Goal: Information Seeking & Learning: Learn about a topic

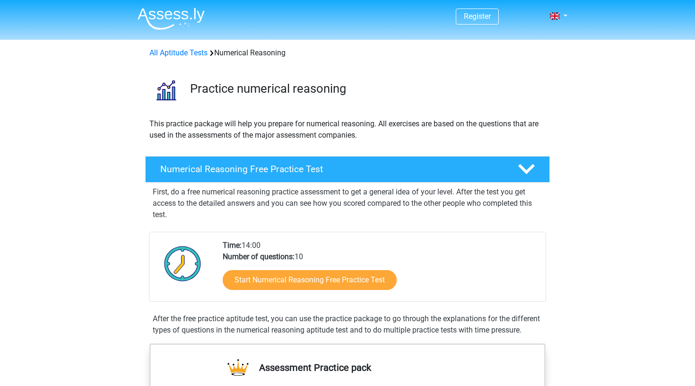
drag, startPoint x: 245, startPoint y: 244, endPoint x: 272, endPoint y: 244, distance: 27.9
click at [272, 244] on div "Time: 14:00 Number of questions: 10 Start Numerical Reasoning Free Practice Test" at bounding box center [381, 270] width 330 height 61
click at [289, 237] on div "Time: 14:00 Number of questions: 10 Start Numerical Reasoning Free Practice Test" at bounding box center [347, 267] width 397 height 70
drag, startPoint x: 195, startPoint y: 88, endPoint x: 299, endPoint y: 94, distance: 104.2
click at [299, 94] on h3 "Practice numerical reasoning" at bounding box center [366, 88] width 352 height 15
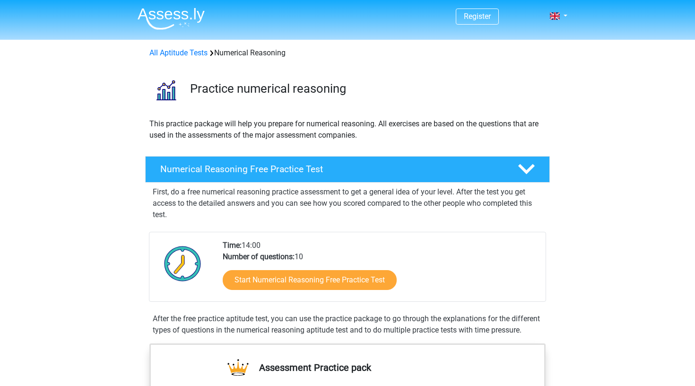
click at [260, 119] on p "This practice package will help you prepare for numerical reasoning. All exerci…" at bounding box center [347, 129] width 396 height 23
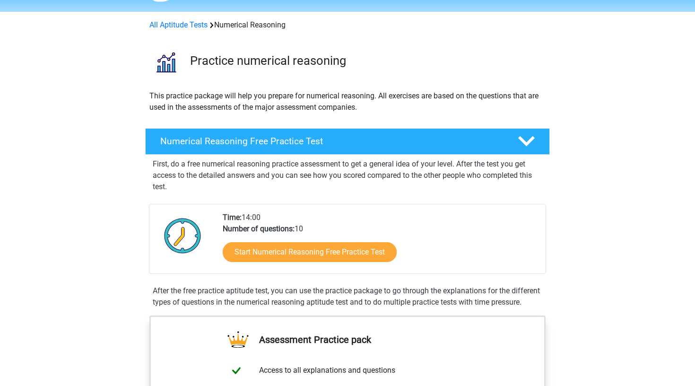
scroll to position [43, 0]
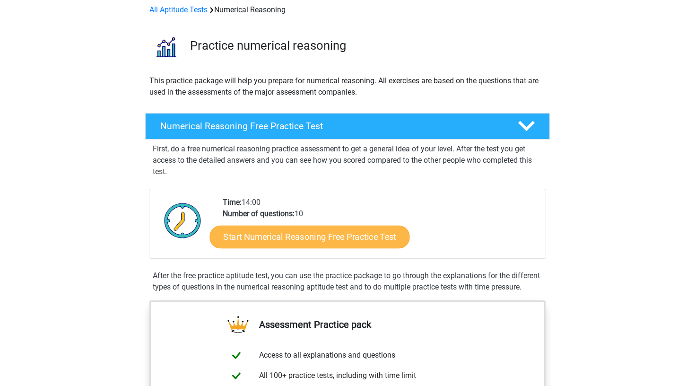
click at [271, 241] on link "Start Numerical Reasoning Free Practice Test" at bounding box center [310, 236] width 200 height 23
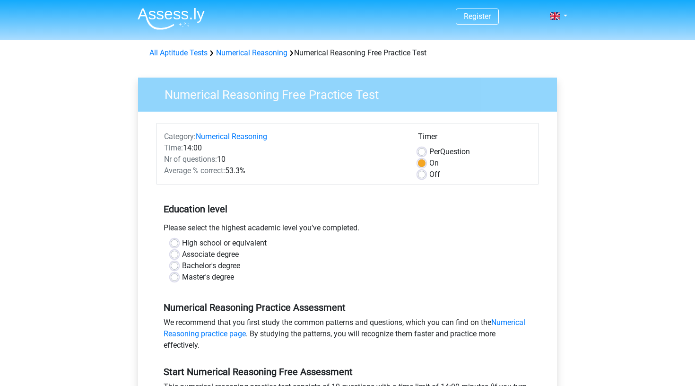
scroll to position [18, 0]
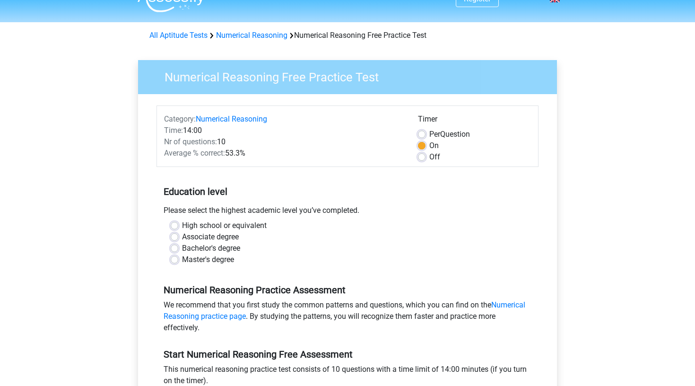
drag, startPoint x: 200, startPoint y: 141, endPoint x: 246, endPoint y: 141, distance: 46.4
click at [246, 141] on div "Nr of questions: 10" at bounding box center [284, 141] width 254 height 11
click at [190, 150] on span "Average % correct:" at bounding box center [194, 153] width 61 height 9
drag, startPoint x: 190, startPoint y: 150, endPoint x: 237, endPoint y: 150, distance: 46.8
click at [237, 150] on div "Average % correct: 53.3%" at bounding box center [284, 153] width 254 height 11
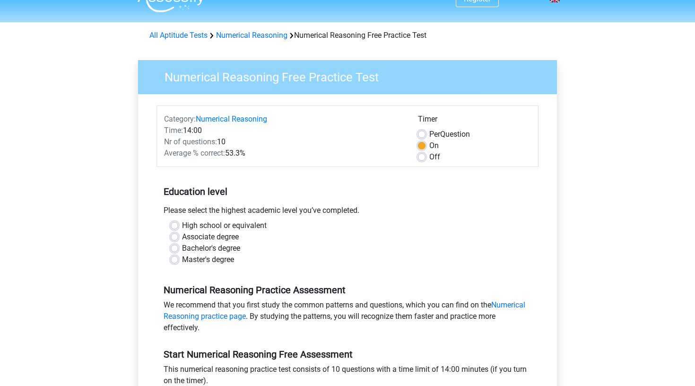
click at [289, 156] on div "Average % correct: 53.3%" at bounding box center [284, 153] width 254 height 11
click at [181, 224] on div "High school or equivalent" at bounding box center [348, 225] width 354 height 11
click at [182, 226] on label "High school or equivalent" at bounding box center [224, 225] width 85 height 11
click at [173, 226] on input "High school or equivalent" at bounding box center [175, 224] width 8 height 9
radio input "true"
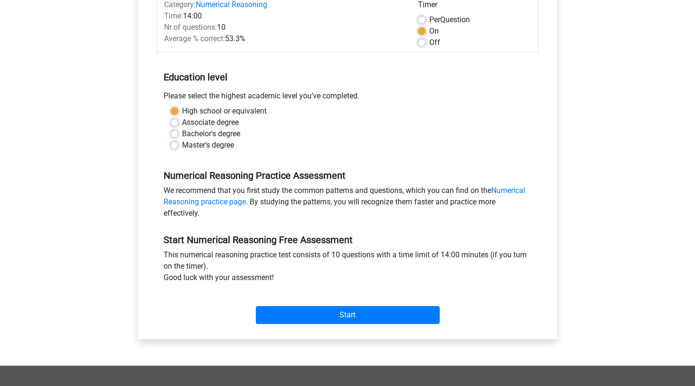
scroll to position [137, 0]
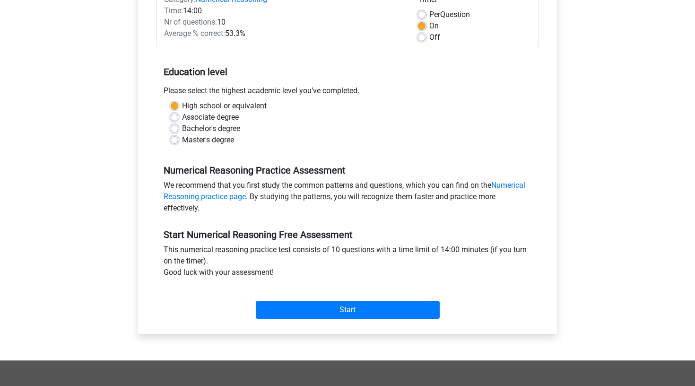
click at [318, 323] on div "Start" at bounding box center [348, 302] width 382 height 41
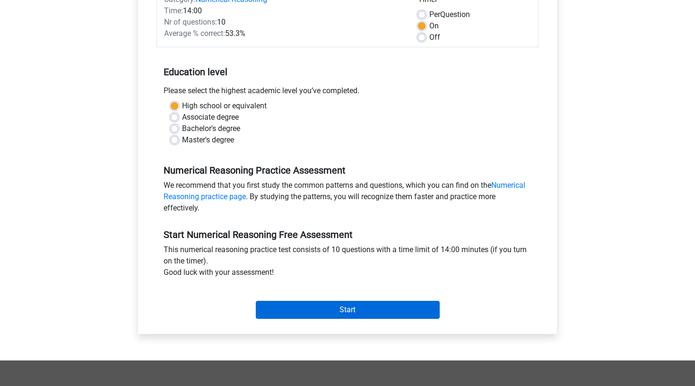
click at [318, 316] on input "Start" at bounding box center [348, 310] width 184 height 18
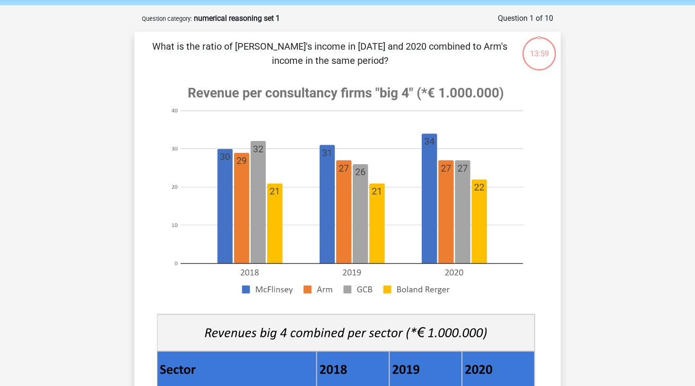
scroll to position [35, 0]
drag, startPoint x: 241, startPoint y: 91, endPoint x: 338, endPoint y: 95, distance: 96.6
click at [338, 96] on image at bounding box center [346, 190] width 378 height 230
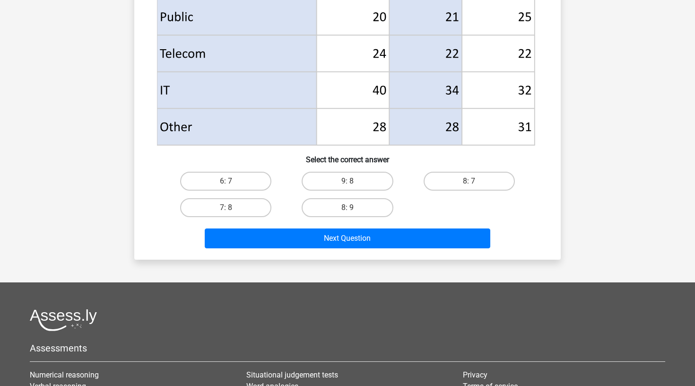
scroll to position [486, 0]
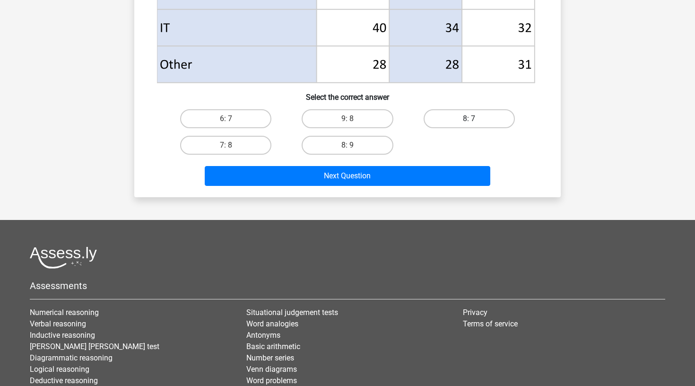
click at [455, 114] on label "8: 7" at bounding box center [469, 118] width 91 height 19
click at [469, 119] on input "8: 7" at bounding box center [472, 122] width 6 height 6
radio input "true"
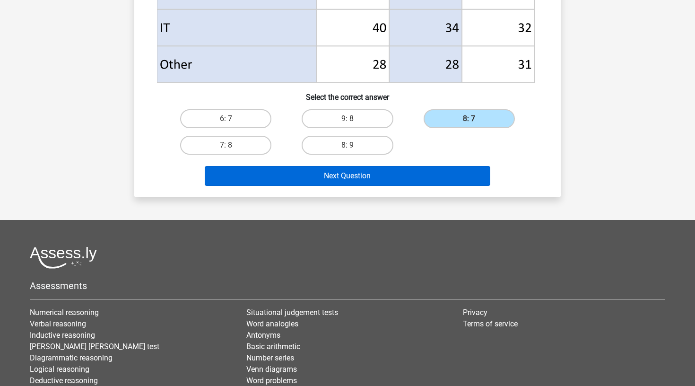
click at [411, 173] on button "Next Question" at bounding box center [348, 176] width 286 height 20
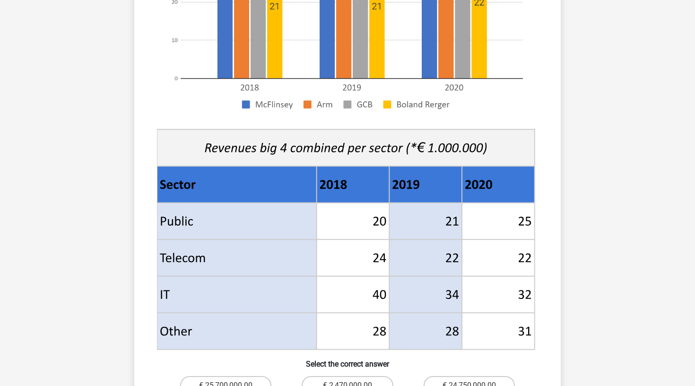
scroll to position [249, 0]
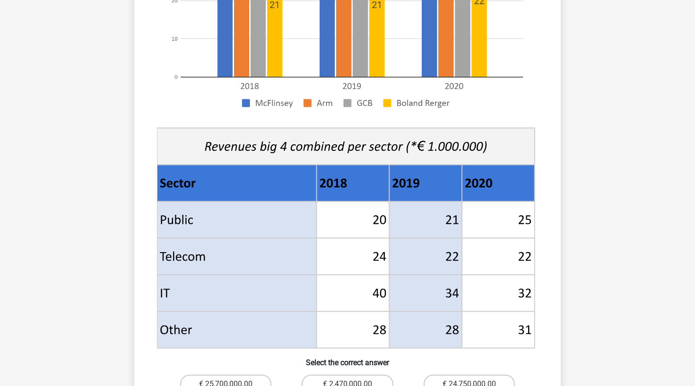
click at [377, 207] on icon at bounding box center [345, 237] width 371 height 193
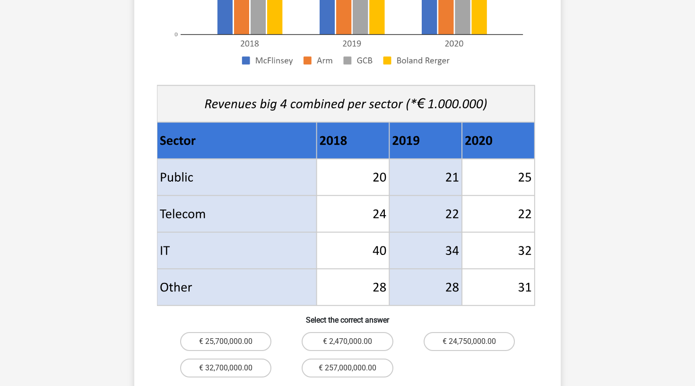
scroll to position [318, 0]
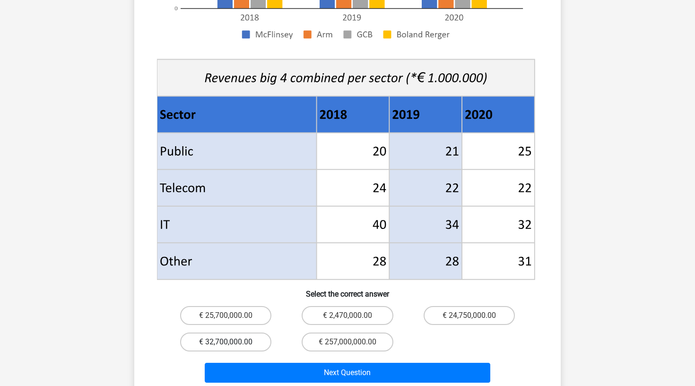
click at [252, 333] on label "€ 32,700,000.00" at bounding box center [225, 342] width 91 height 19
click at [232, 342] on input "€ 32,700,000.00" at bounding box center [229, 345] width 6 height 6
radio input "true"
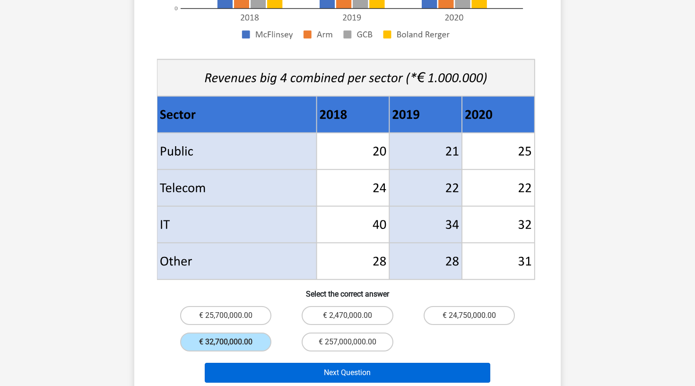
click at [281, 363] on button "Next Question" at bounding box center [348, 373] width 286 height 20
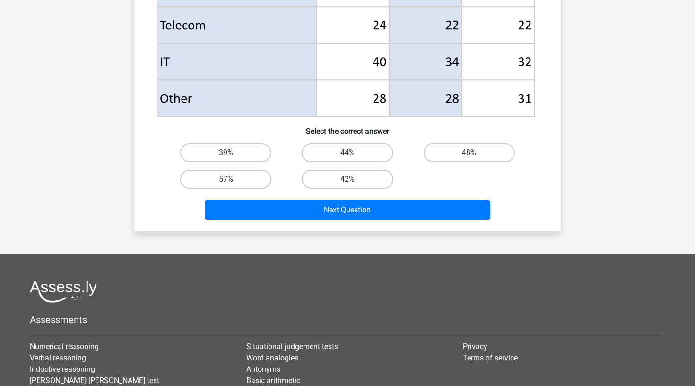
scroll to position [447, 0]
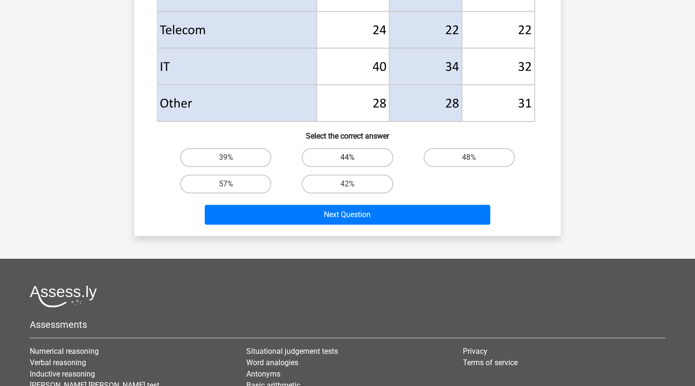
click at [374, 159] on label "44%" at bounding box center [347, 157] width 91 height 19
click at [354, 159] on input "44%" at bounding box center [351, 161] width 6 height 6
radio input "true"
click at [378, 225] on div "Next Question" at bounding box center [347, 217] width 365 height 24
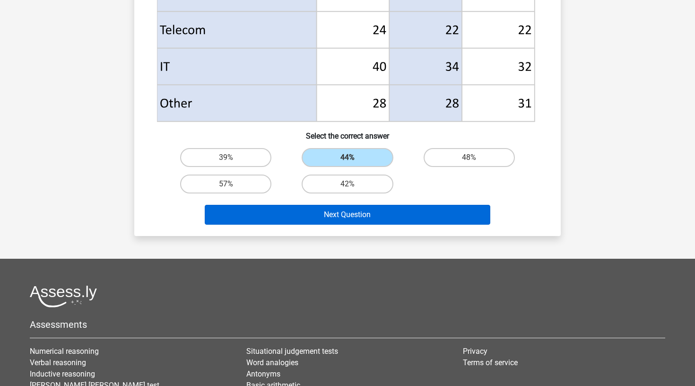
click at [378, 220] on button "Next Question" at bounding box center [348, 215] width 286 height 20
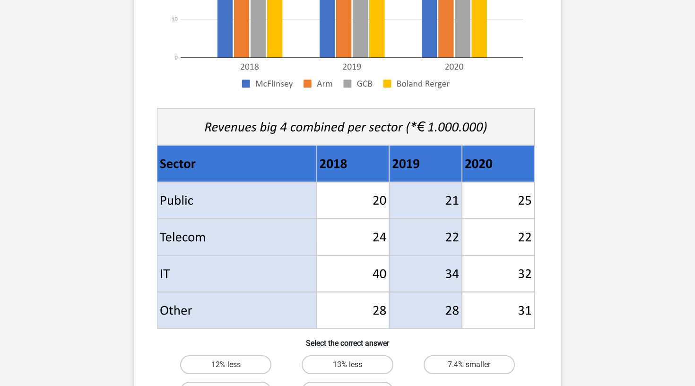
scroll to position [241, 0]
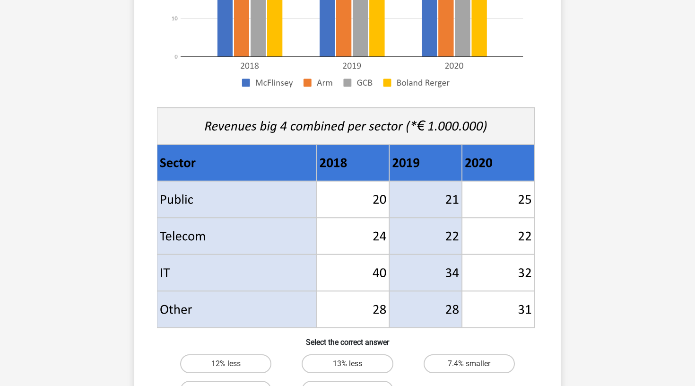
drag, startPoint x: 522, startPoint y: 272, endPoint x: 537, endPoint y: 272, distance: 14.7
click at [537, 272] on icon at bounding box center [347, 99] width 381 height 462
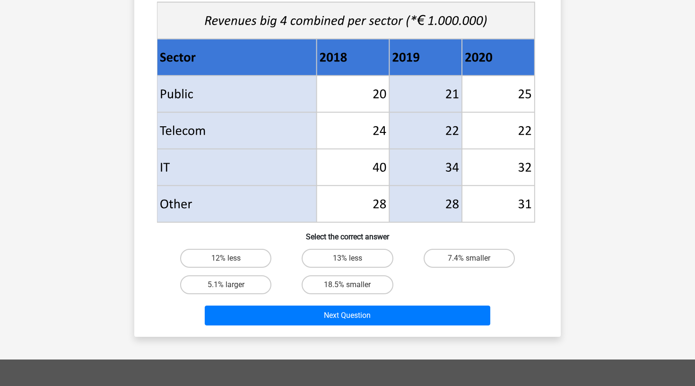
scroll to position [346, 0]
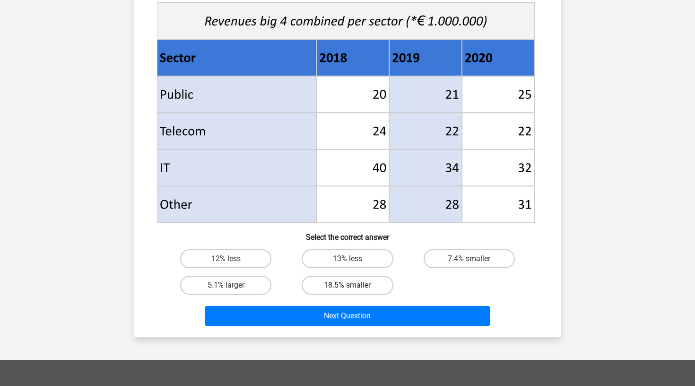
click at [359, 284] on label "18.5% smaller" at bounding box center [347, 285] width 91 height 19
click at [354, 285] on input "18.5% smaller" at bounding box center [351, 288] width 6 height 6
radio input "true"
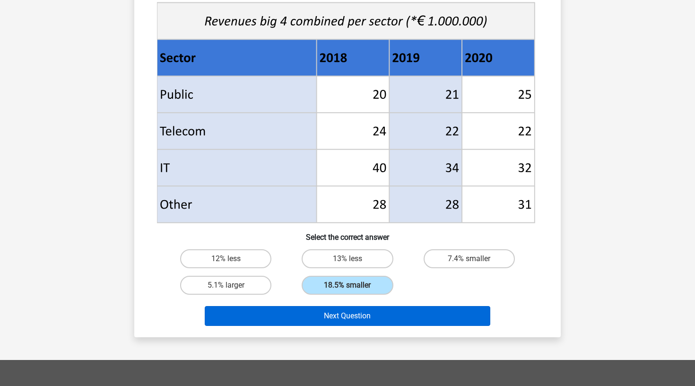
click at [363, 316] on button "Next Question" at bounding box center [348, 316] width 286 height 20
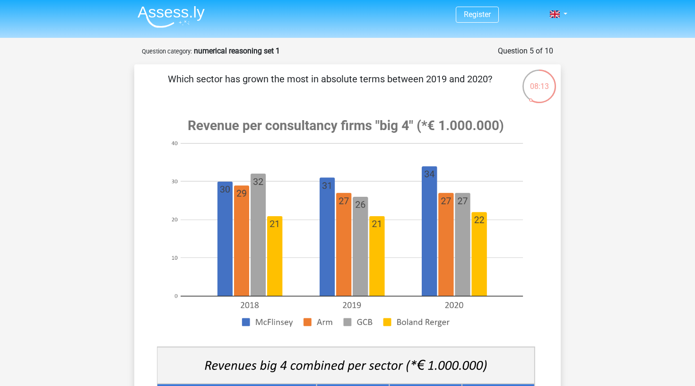
scroll to position [5, 0]
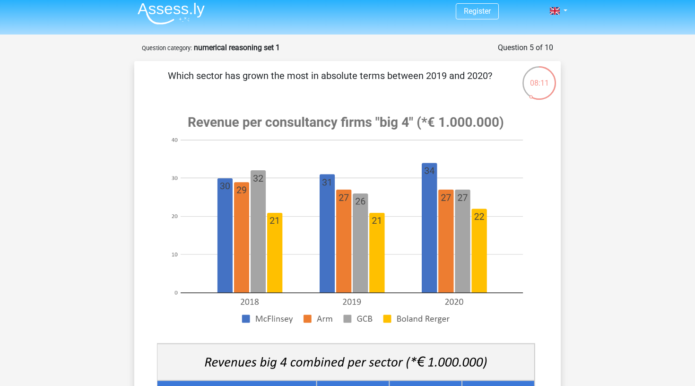
drag, startPoint x: 356, startPoint y: 75, endPoint x: 425, endPoint y: 74, distance: 69.1
click at [425, 74] on p "Which sector has grown the most in absolute terms between 2019 and 2020?" at bounding box center [329, 83] width 361 height 28
click at [383, 88] on p "Which sector has grown the most in absolute terms between 2019 and 2020?" at bounding box center [329, 83] width 361 height 28
drag, startPoint x: 377, startPoint y: 77, endPoint x: 445, endPoint y: 80, distance: 67.7
click at [445, 79] on p "Which sector has grown the most in absolute terms between 2019 and 2020?" at bounding box center [329, 83] width 361 height 28
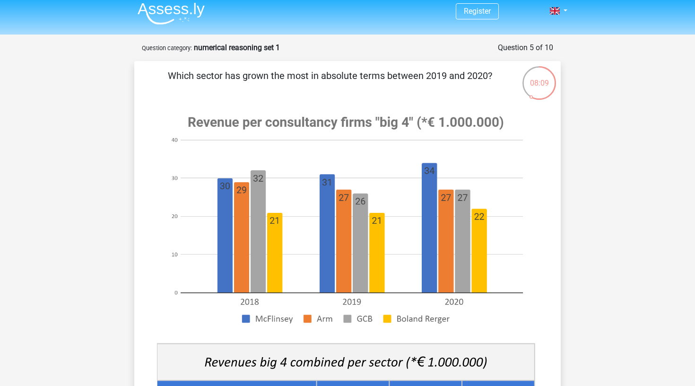
click at [400, 93] on p "Which sector has grown the most in absolute terms between 2019 and 2020?" at bounding box center [329, 83] width 361 height 28
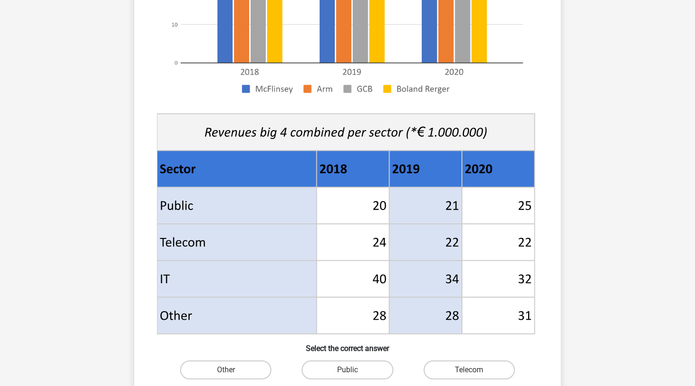
scroll to position [276, 0]
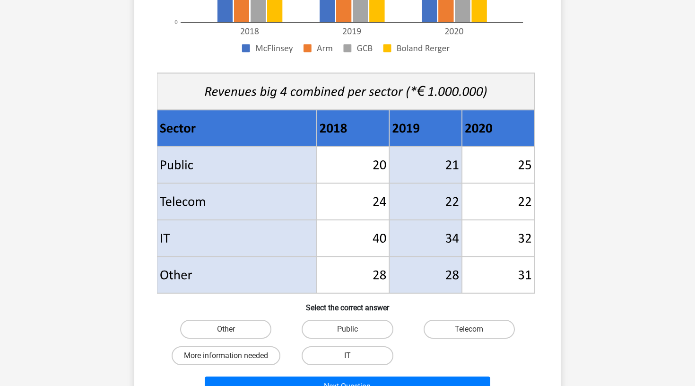
drag, startPoint x: 446, startPoint y: 163, endPoint x: 510, endPoint y: 160, distance: 64.9
click at [510, 160] on g at bounding box center [348, 65] width 382 height 462
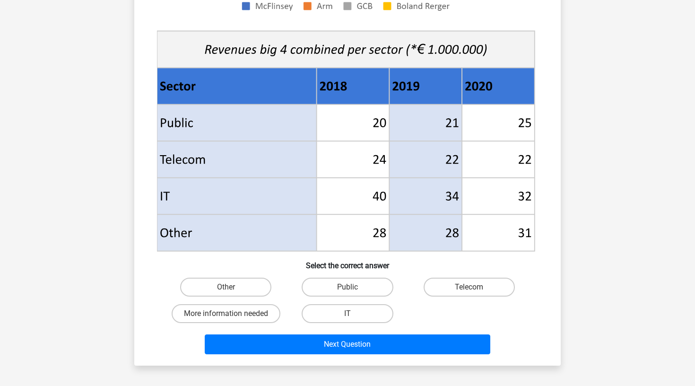
scroll to position [342, 0]
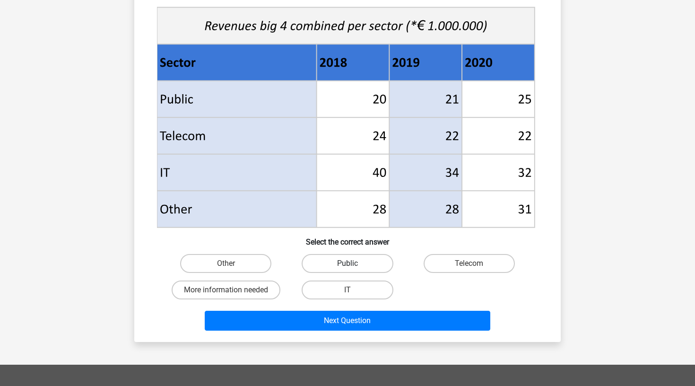
click at [366, 266] on label "Public" at bounding box center [347, 263] width 91 height 19
click at [354, 266] on input "Public" at bounding box center [351, 266] width 6 height 6
radio input "true"
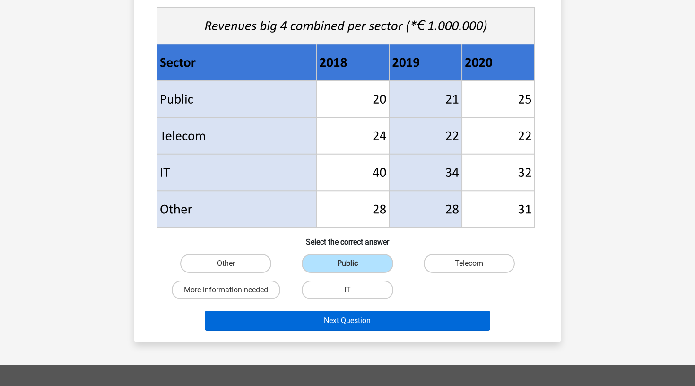
click at [367, 323] on button "Next Question" at bounding box center [348, 321] width 286 height 20
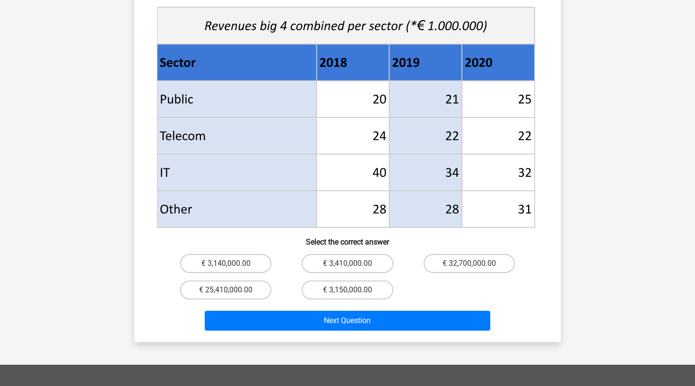
scroll to position [353, 0]
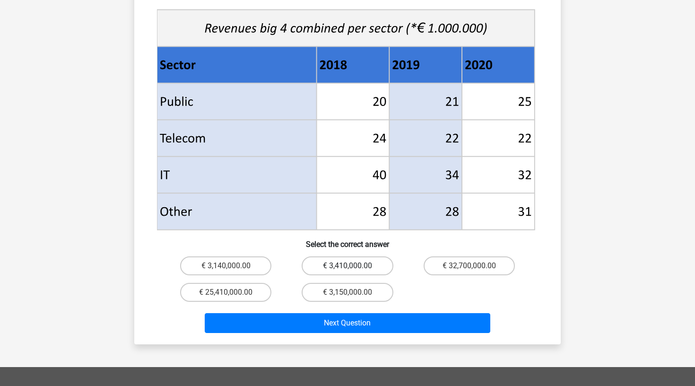
click at [315, 256] on label "€ 3,410,000.00" at bounding box center [347, 265] width 91 height 19
click at [348, 266] on input "€ 3,410,000.00" at bounding box center [351, 269] width 6 height 6
radio input "true"
click at [318, 283] on label "€ 3,150,000.00" at bounding box center [347, 292] width 91 height 19
click at [348, 292] on input "€ 3,150,000.00" at bounding box center [351, 295] width 6 height 6
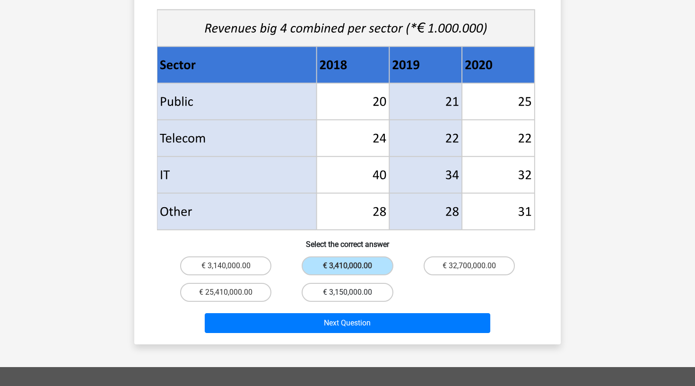
radio input "true"
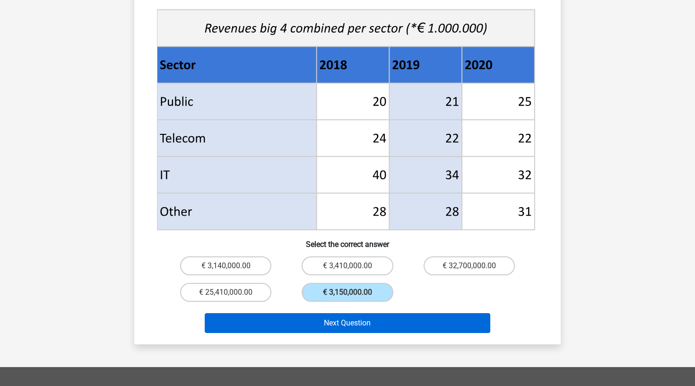
click at [322, 313] on button "Next Question" at bounding box center [348, 323] width 286 height 20
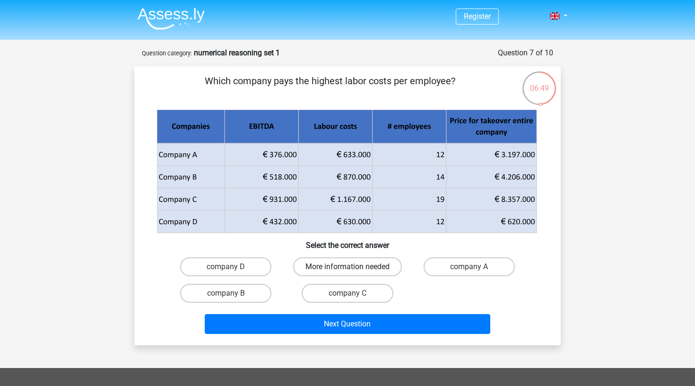
scroll to position [0, 0]
drag, startPoint x: 295, startPoint y: 81, endPoint x: 387, endPoint y: 79, distance: 92.3
click at [386, 79] on p "Which company pays the highest labor costs per employee?" at bounding box center [329, 88] width 361 height 28
click at [304, 105] on div "Which company pays the highest labor costs per employee? Select the correct ans…" at bounding box center [347, 206] width 419 height 264
drag, startPoint x: 339, startPoint y: 151, endPoint x: 366, endPoint y: 152, distance: 27.0
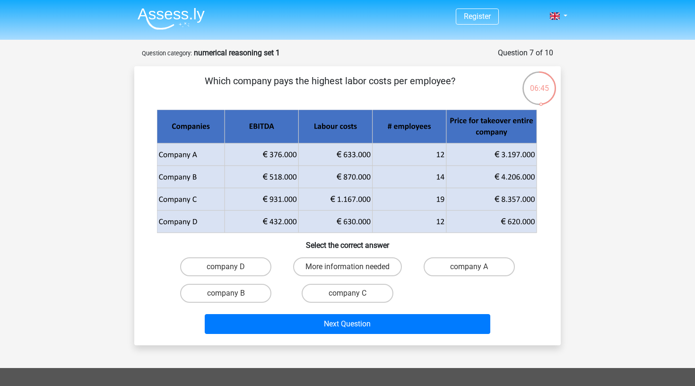
click at [366, 151] on icon at bounding box center [372, 154] width 148 height 22
click at [214, 284] on label "company B" at bounding box center [225, 293] width 91 height 19
click at [226, 293] on input "company B" at bounding box center [229, 296] width 6 height 6
radio input "true"
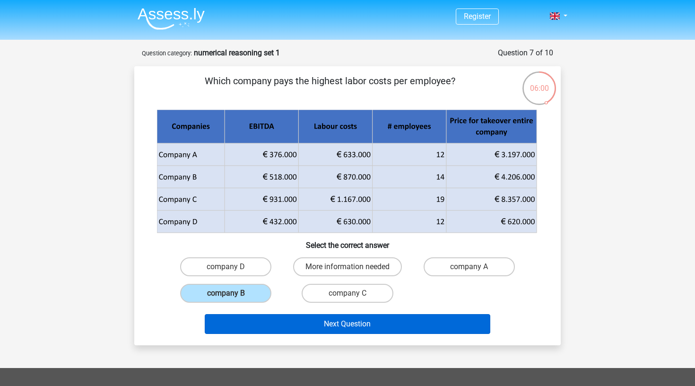
click at [271, 324] on button "Next Question" at bounding box center [348, 324] width 286 height 20
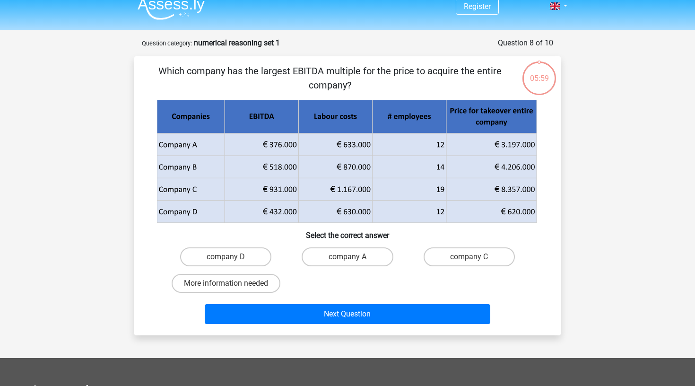
scroll to position [9, 0]
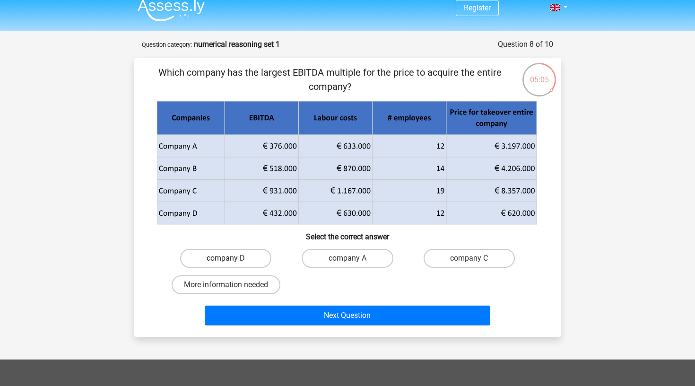
click at [235, 266] on label "company D" at bounding box center [225, 258] width 91 height 19
click at [232, 264] on input "company D" at bounding box center [229, 261] width 6 height 6
radio input "true"
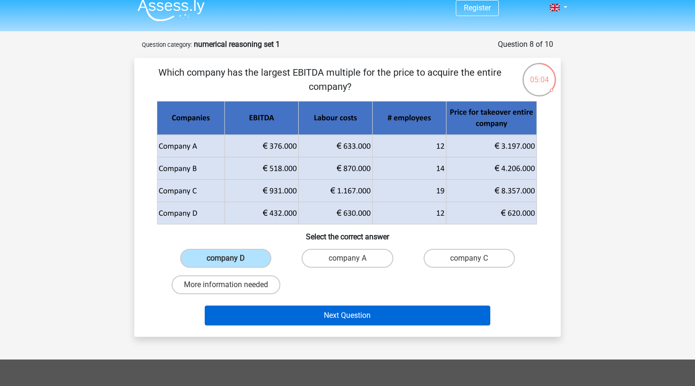
click at [294, 317] on button "Next Question" at bounding box center [348, 316] width 286 height 20
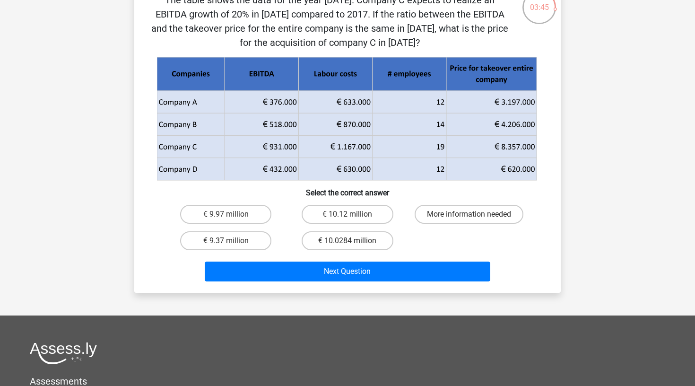
scroll to position [76, 0]
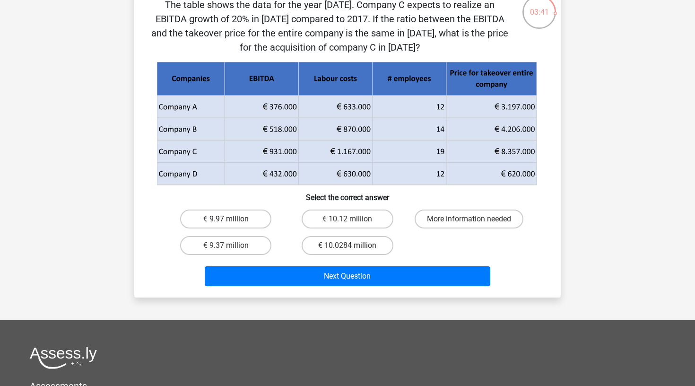
click at [264, 219] on label "€ 9.97 million" at bounding box center [225, 219] width 91 height 19
click at [232, 219] on input "€ 9.97 million" at bounding box center [229, 222] width 6 height 6
radio input "true"
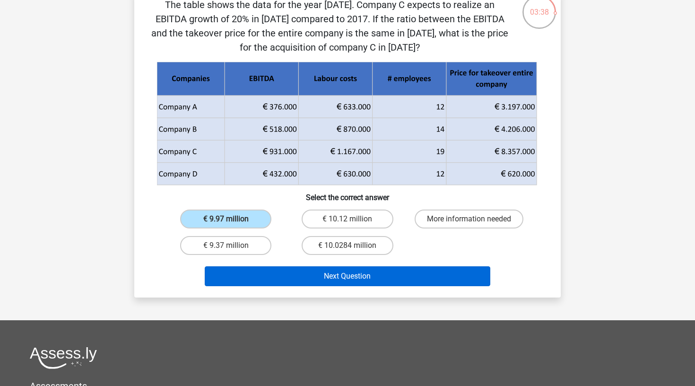
click at [311, 279] on button "Next Question" at bounding box center [348, 276] width 286 height 20
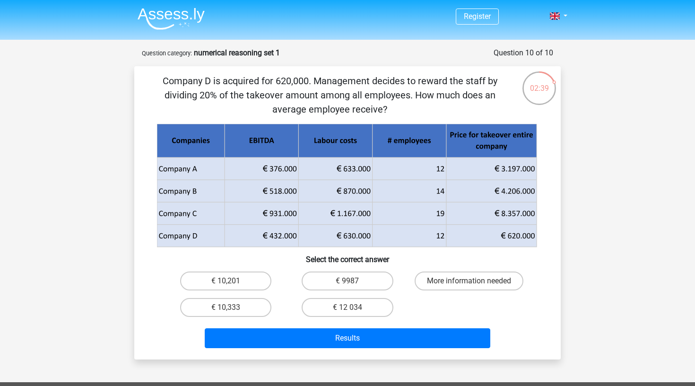
scroll to position [0, 0]
click at [259, 314] on label "€ 10,333" at bounding box center [225, 307] width 91 height 19
click at [232, 314] on input "€ 10,333" at bounding box center [229, 310] width 6 height 6
radio input "true"
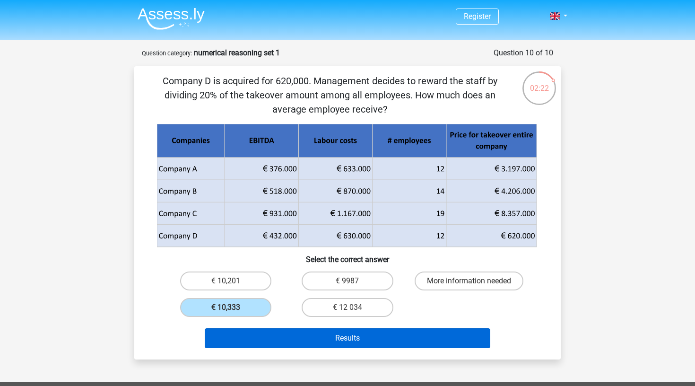
click at [283, 335] on button "Results" at bounding box center [348, 338] width 286 height 20
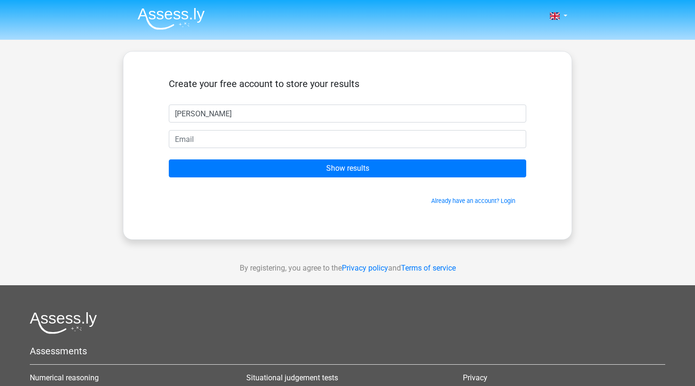
type input "Louis"
click at [258, 149] on form "Create your free account to store your results Louis Show results Already have …" at bounding box center [348, 141] width 358 height 127
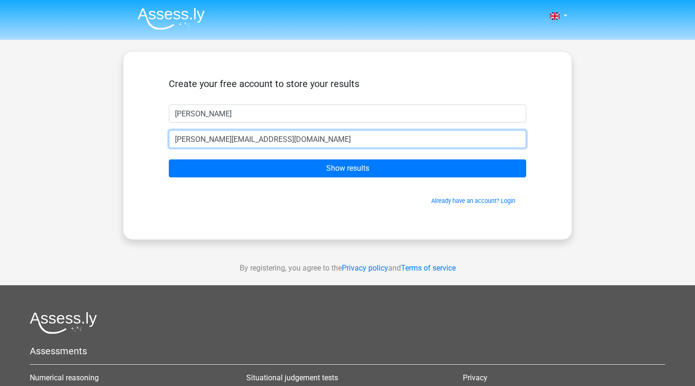
type input "l.c.saillard@lse.ac.uk"
click at [348, 168] on input "Show results" at bounding box center [348, 168] width 358 height 18
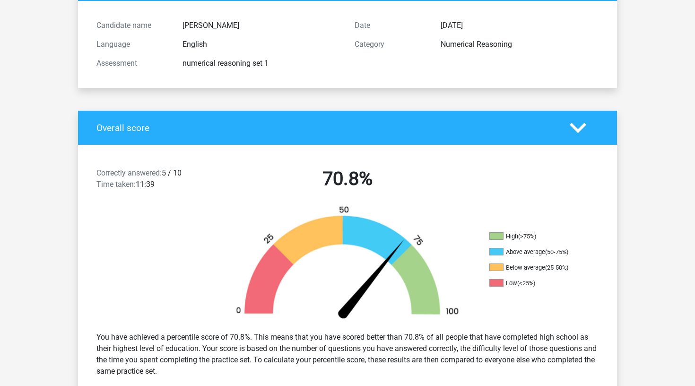
scroll to position [99, 0]
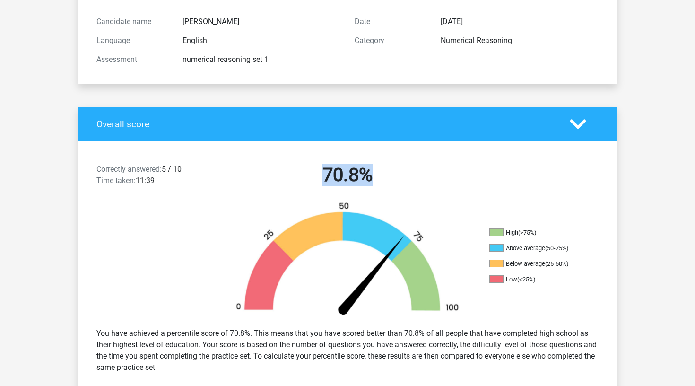
drag, startPoint x: 325, startPoint y: 175, endPoint x: 381, endPoint y: 171, distance: 56.4
click at [381, 171] on h2 "70.8%" at bounding box center [348, 175] width 244 height 23
click at [251, 197] on div "Correctly answered: 5 / 10 Time taken: 11:39 70.8%" at bounding box center [347, 176] width 539 height 49
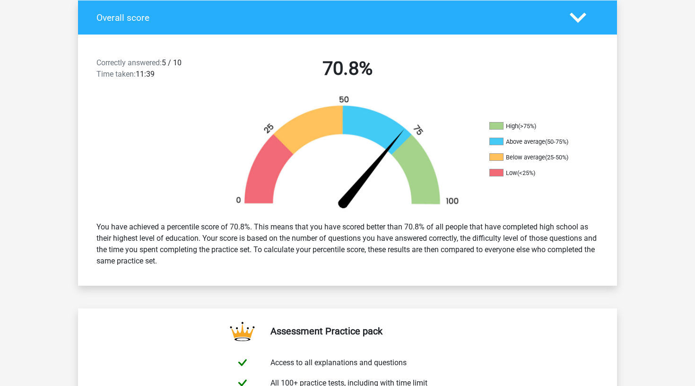
scroll to position [260, 0]
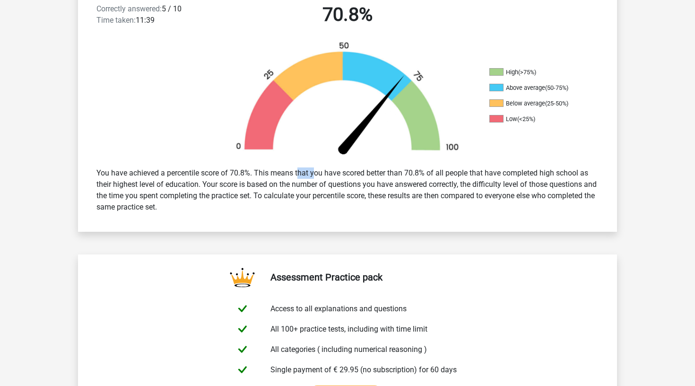
drag, startPoint x: 268, startPoint y: 168, endPoint x: 287, endPoint y: 168, distance: 18.9
click at [287, 168] on div "You have achieved a percentile score of 70.8%. This means that you have scored …" at bounding box center [347, 190] width 517 height 53
click at [228, 181] on div "You have achieved a percentile score of 70.8%. This means that you have scored …" at bounding box center [347, 190] width 517 height 53
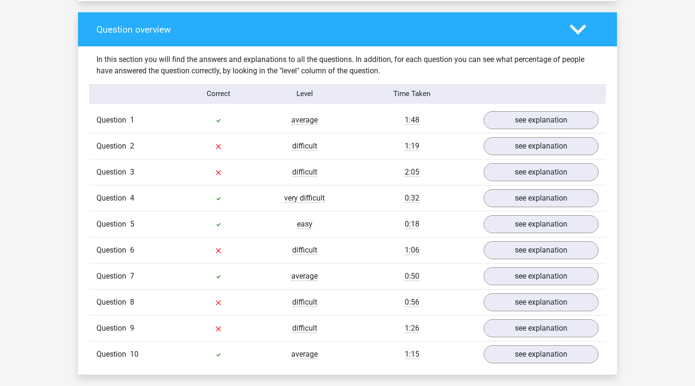
scroll to position [699, 0]
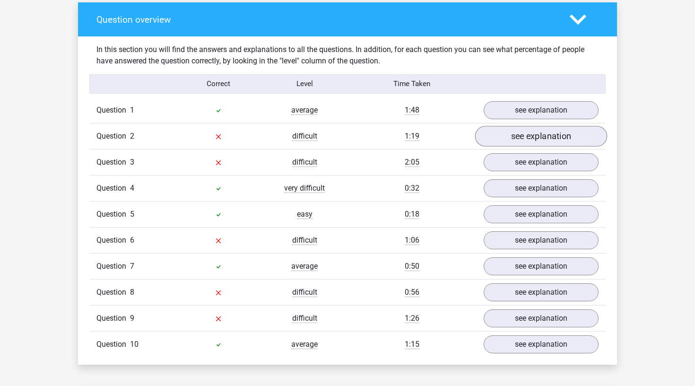
click at [533, 131] on link "see explanation" at bounding box center [541, 136] width 132 height 21
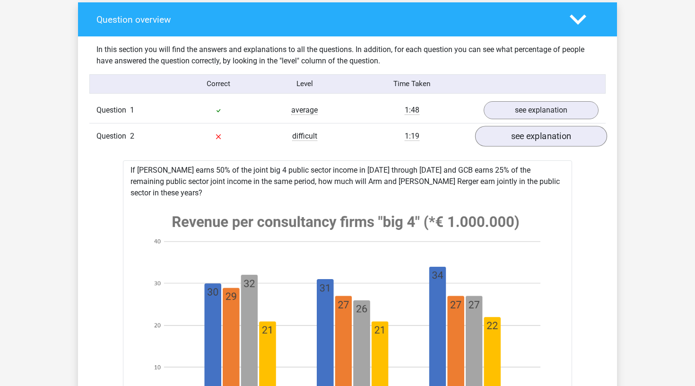
click at [533, 131] on link "see explanation" at bounding box center [541, 136] width 132 height 21
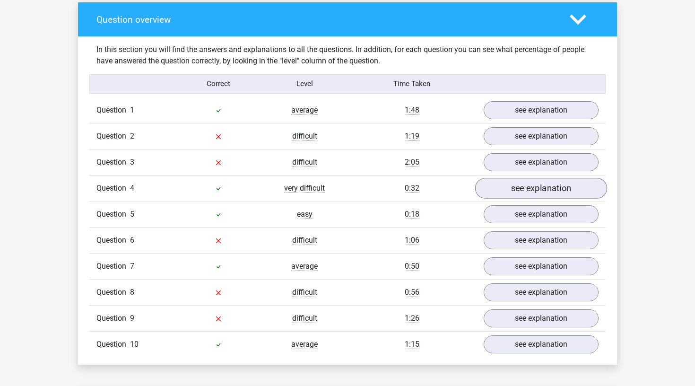
click at [516, 191] on link "see explanation" at bounding box center [541, 188] width 132 height 21
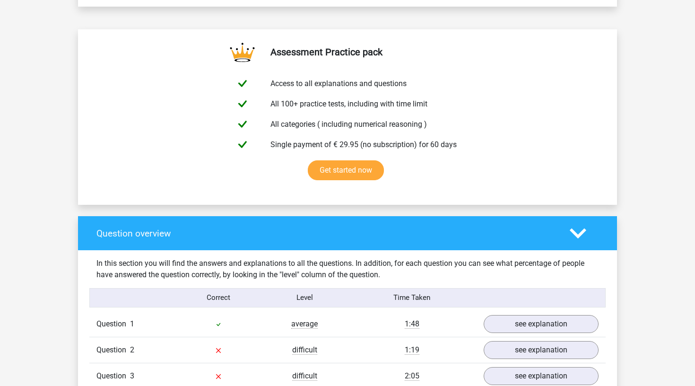
scroll to position [487, 0]
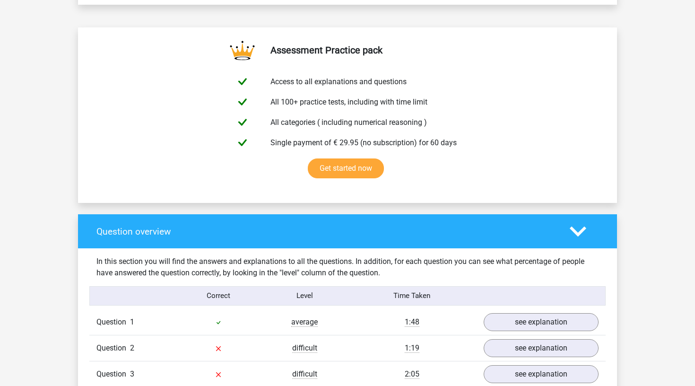
click at [588, 220] on div "Question overview" at bounding box center [347, 231] width 539 height 34
click at [575, 231] on polygon at bounding box center [578, 231] width 17 height 10
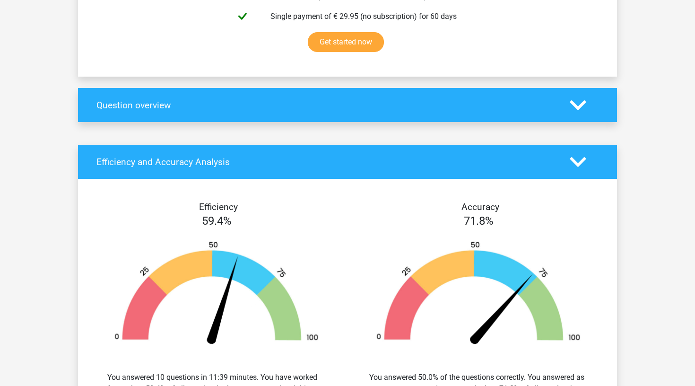
scroll to position [615, 0]
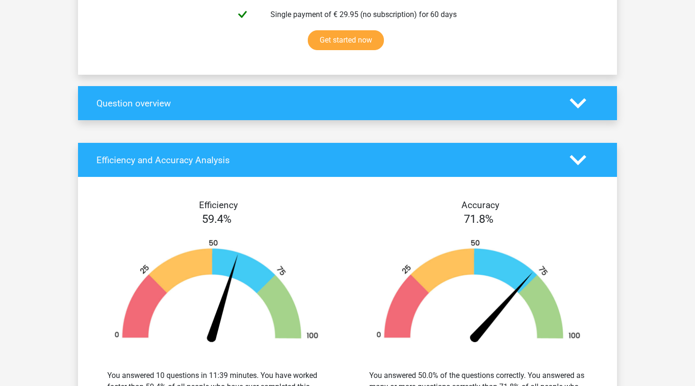
click at [421, 111] on div "Question overview" at bounding box center [347, 103] width 539 height 34
click at [579, 106] on polygon at bounding box center [578, 103] width 17 height 10
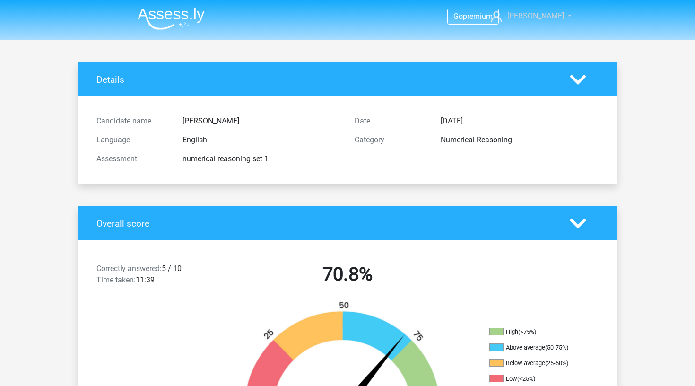
scroll to position [0, 0]
